Goal: Information Seeking & Learning: Check status

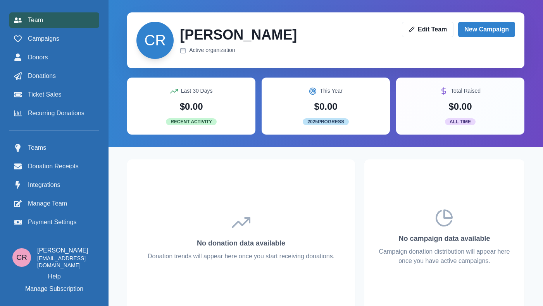
click at [61, 46] on div "Team Campaigns Donors Donations Ticket Sales Recurring Donations" at bounding box center [54, 66] width 90 height 108
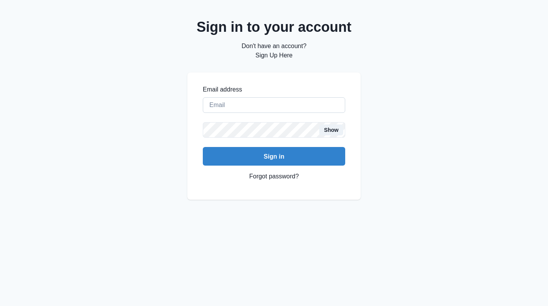
click at [270, 101] on input "Email address" at bounding box center [274, 104] width 143 height 15
type input "[EMAIL_ADDRESS][DOMAIN_NAME]"
click at [203, 147] on button "Sign in" at bounding box center [274, 156] width 143 height 19
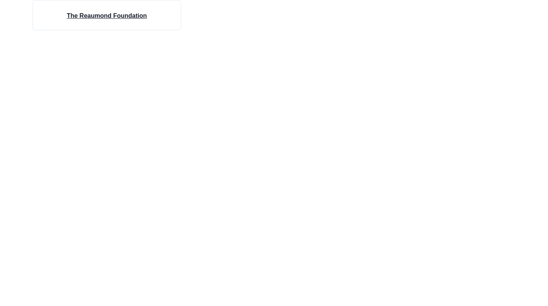
click at [143, 14] on h4 "The Reaumond Foundation" at bounding box center [107, 15] width 80 height 9
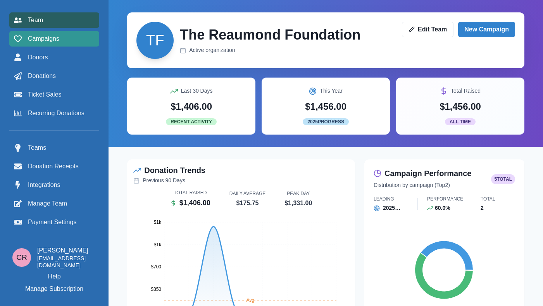
click at [53, 32] on link "Campaigns" at bounding box center [54, 38] width 90 height 15
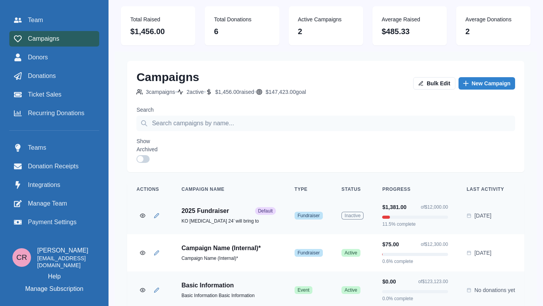
scroll to position [21, 0]
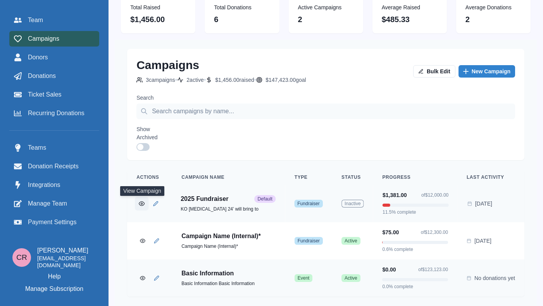
click at [146, 198] on button "View Campaign" at bounding box center [142, 203] width 14 height 14
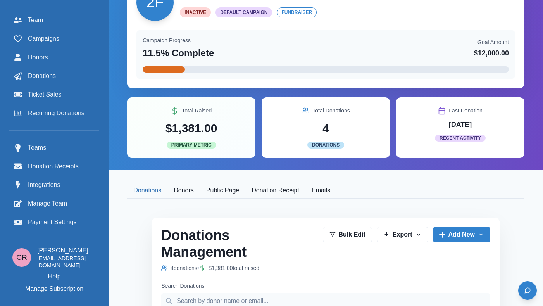
scroll to position [40, 0]
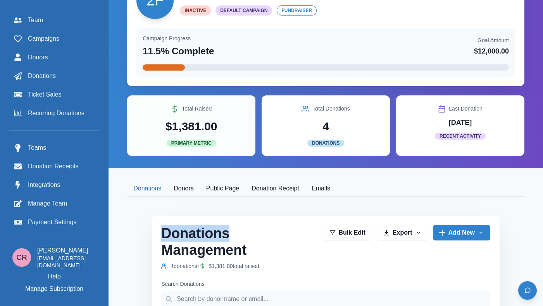
drag, startPoint x: 275, startPoint y: 234, endPoint x: 237, endPoint y: 199, distance: 51.5
click at [221, 190] on button "Public Page" at bounding box center [222, 188] width 45 height 16
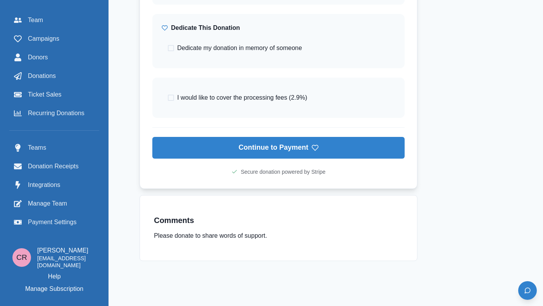
scroll to position [0, 0]
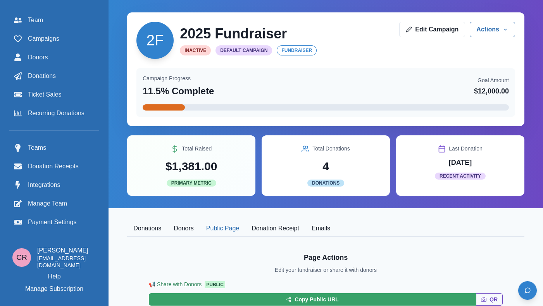
click at [183, 230] on button "Donors" at bounding box center [183, 228] width 33 height 16
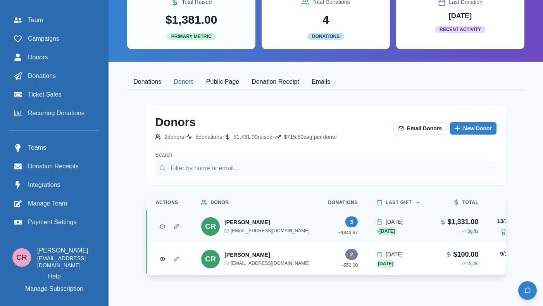
scroll to position [145, 0]
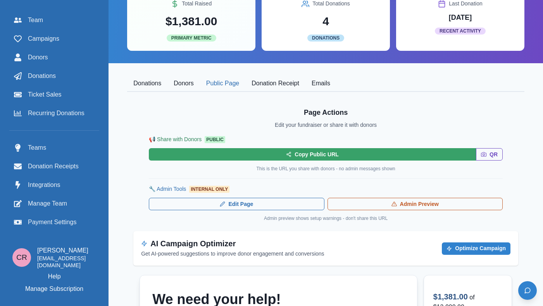
click at [221, 81] on button "Public Page" at bounding box center [222, 84] width 45 height 16
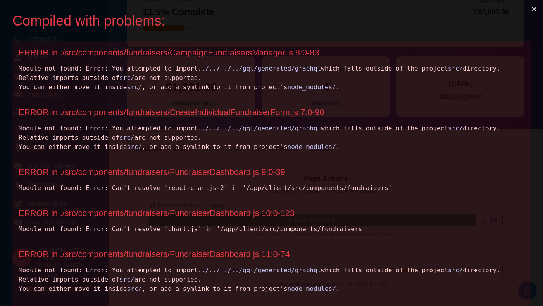
scroll to position [0, 0]
